Goal: Use online tool/utility: Utilize a website feature to perform a specific function

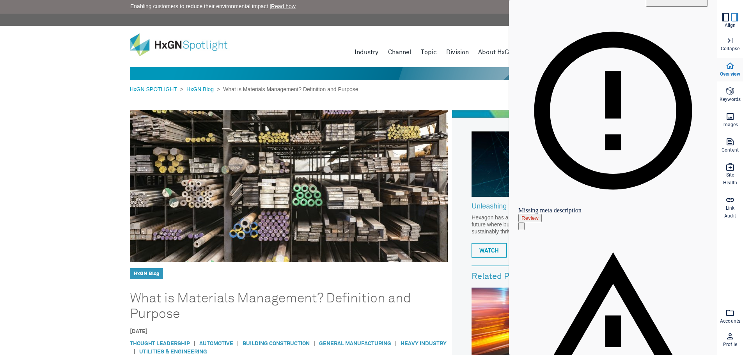
click at [729, 122] on span "Images" at bounding box center [731, 125] width 16 height 8
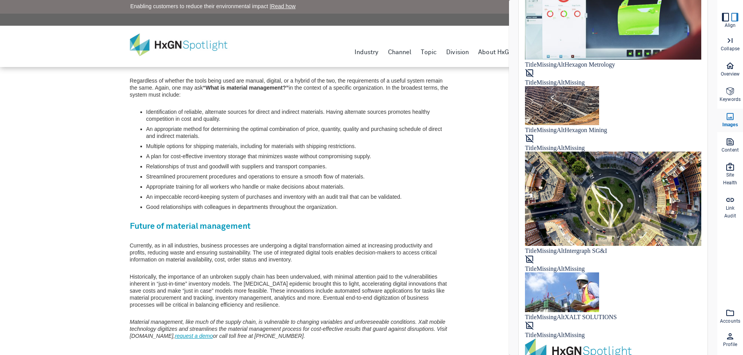
scroll to position [1077, 0]
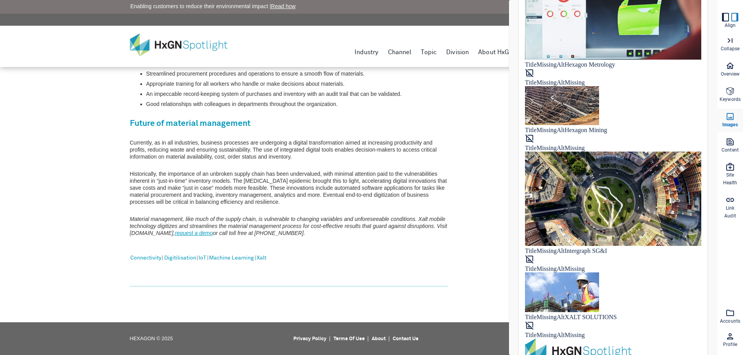
click at [732, 146] on icon at bounding box center [730, 141] width 9 height 9
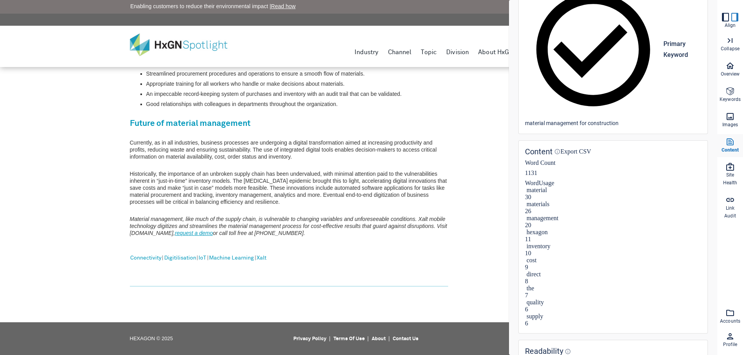
scroll to position [117, 0]
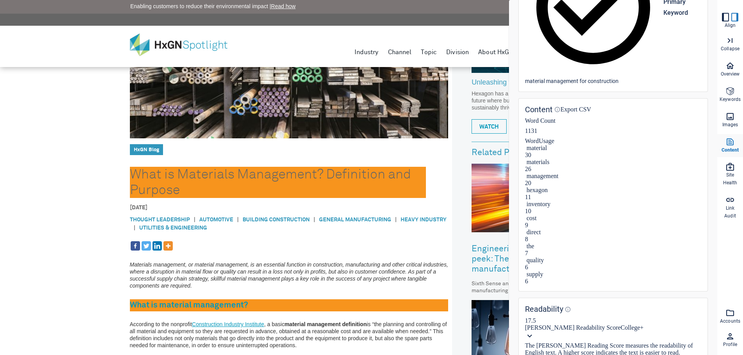
scroll to position [129, 0]
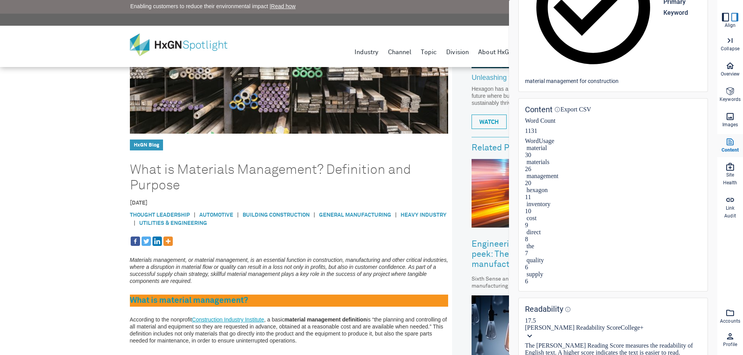
click at [736, 174] on span "Site Health" at bounding box center [730, 180] width 14 height 16
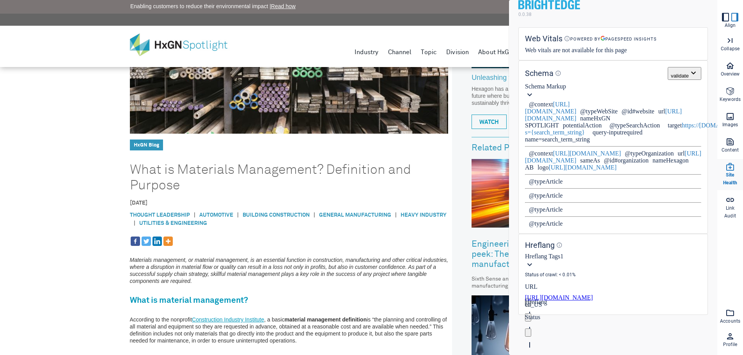
scroll to position [0, 0]
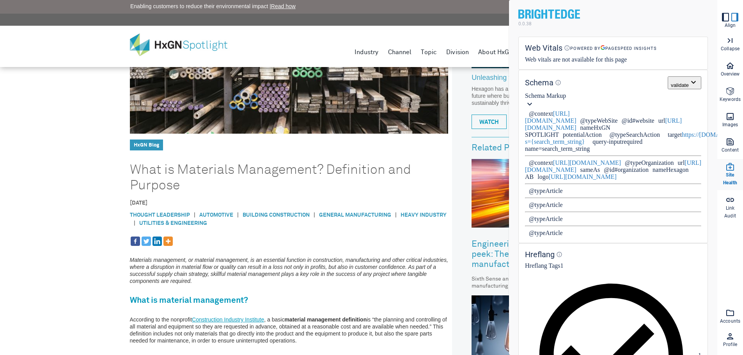
click at [535, 109] on icon at bounding box center [529, 103] width 9 height 9
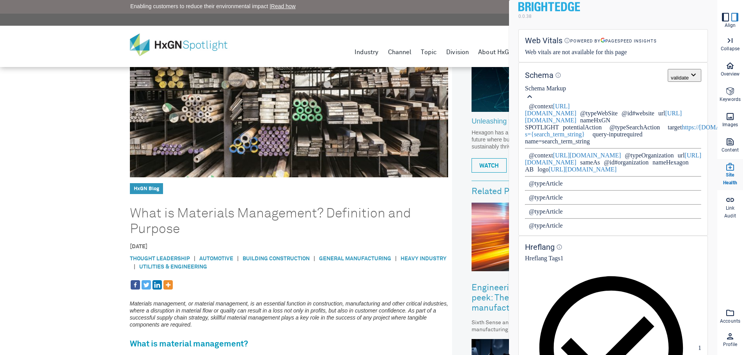
scroll to position [90, 0]
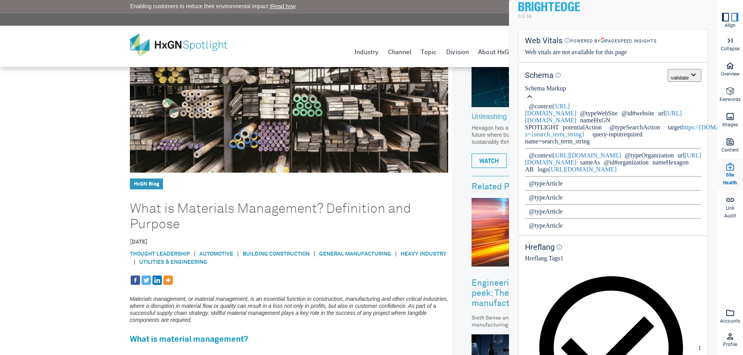
click at [679, 82] on button "validate" at bounding box center [685, 75] width 34 height 13
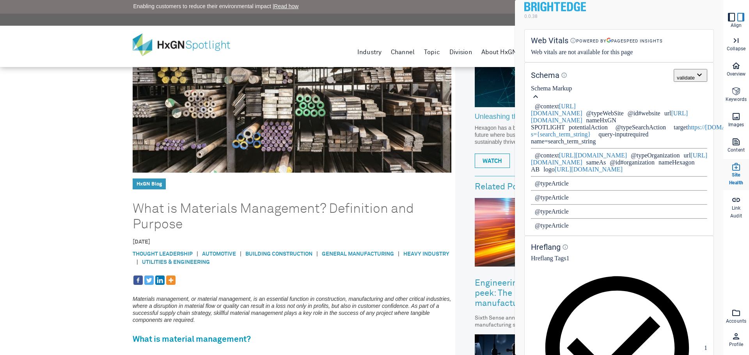
click at [515, 355] on div at bounding box center [632, 362] width 234 height 0
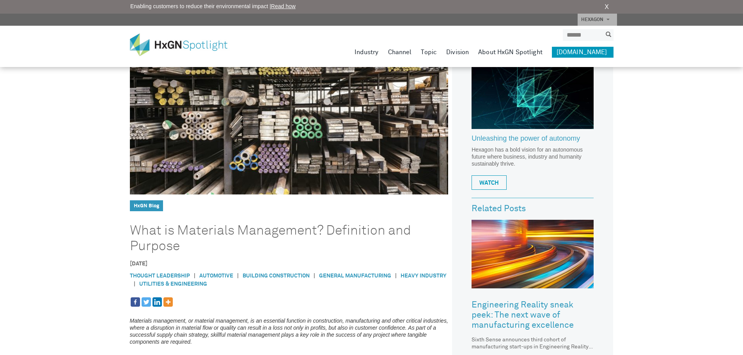
scroll to position [0, 0]
